Goal: Ask a question

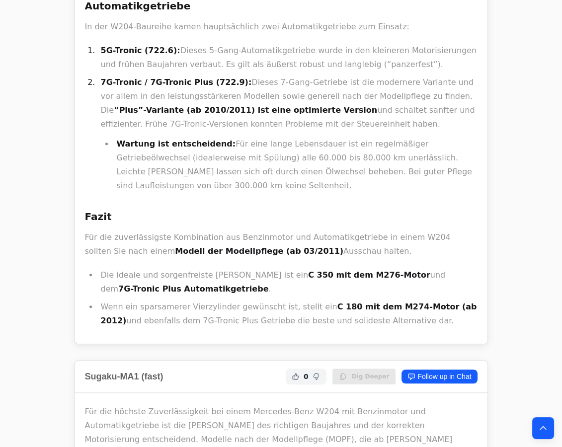
scroll to position [1354, 0]
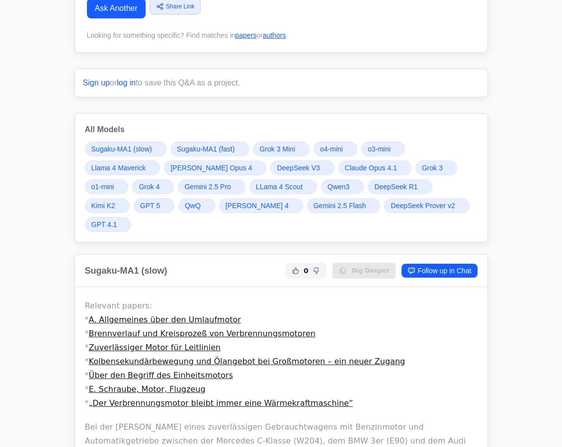
scroll to position [135, 0]
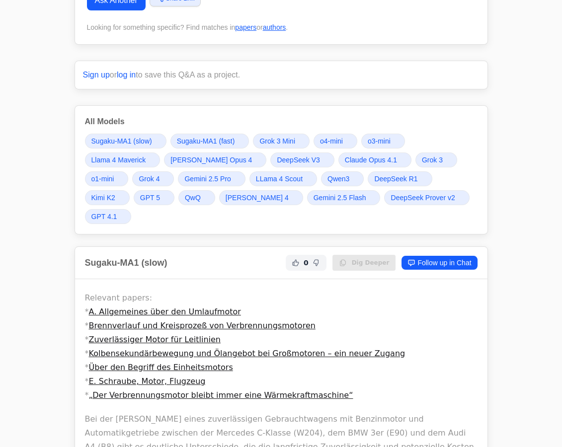
click at [139, 175] on span "Grok 4" at bounding box center [149, 179] width 21 height 10
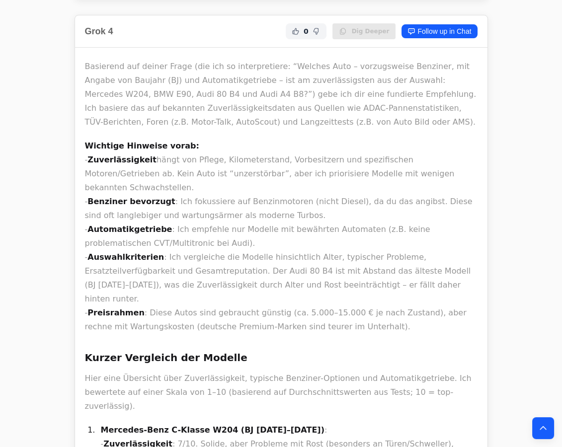
scroll to position [12740, 0]
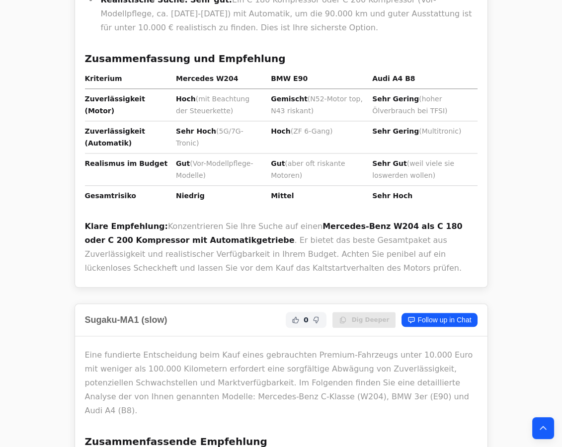
scroll to position [2076, 0]
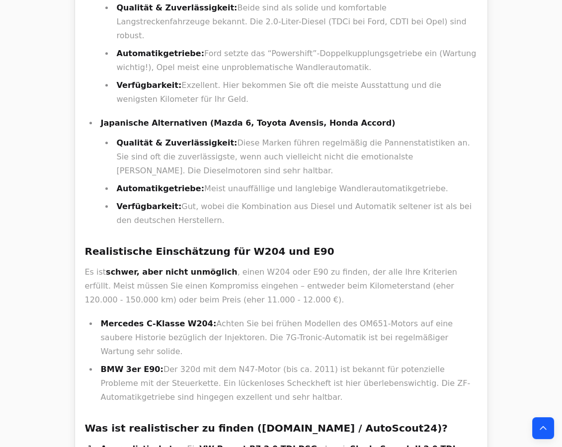
scroll to position [1128, 0]
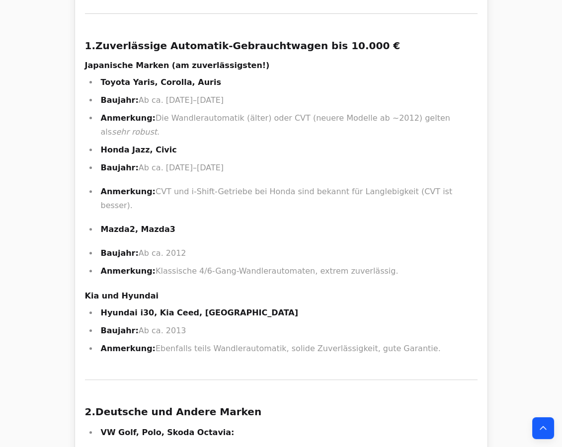
scroll to position [12982, 0]
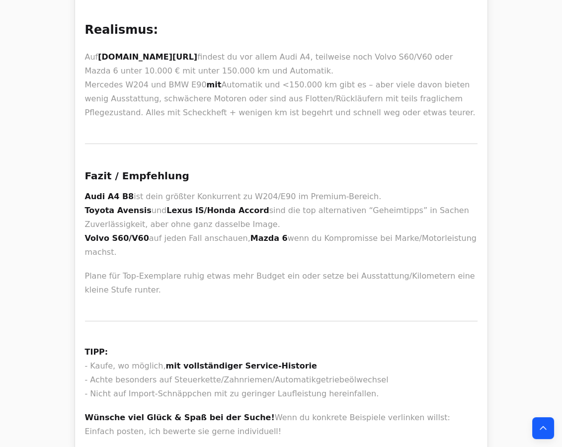
scroll to position [23877, 0]
